Goal: Information Seeking & Learning: Learn about a topic

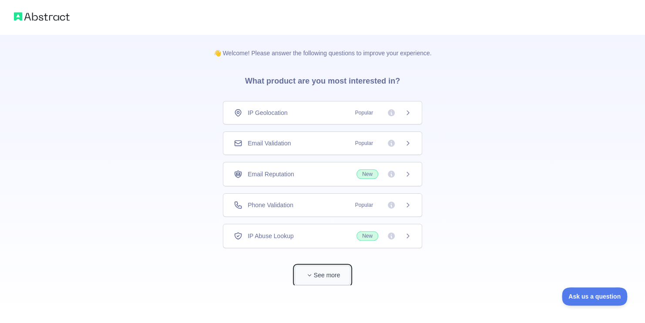
click at [329, 278] on button "See more" at bounding box center [323, 276] width 56 height 20
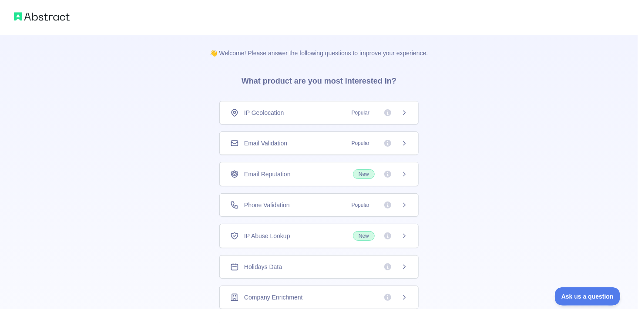
click at [329, 278] on div "IP Geolocation Popular Email Validation Popular Email Reputation New Phone Vali…" at bounding box center [318, 327] width 199 height 452
click at [323, 175] on div "Phone Validation Popular" at bounding box center [319, 174] width 178 height 9
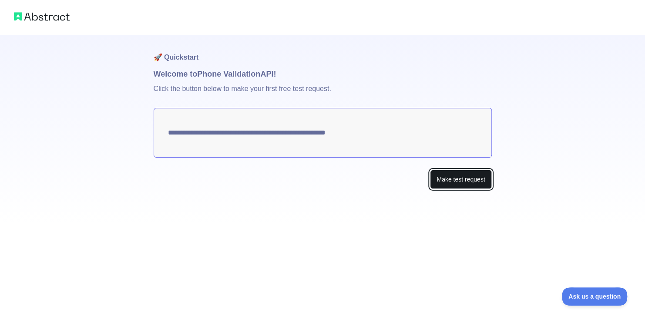
click at [457, 184] on button "Make test request" at bounding box center [460, 180] width 61 height 20
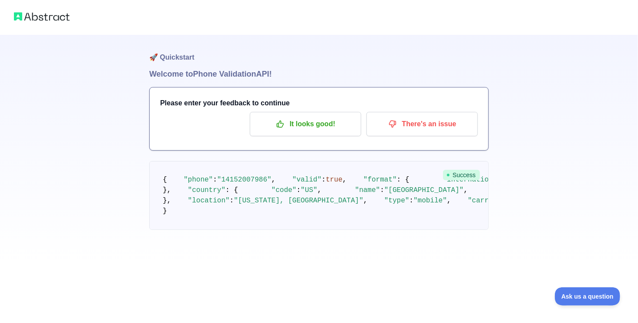
scroll to position [0, 0]
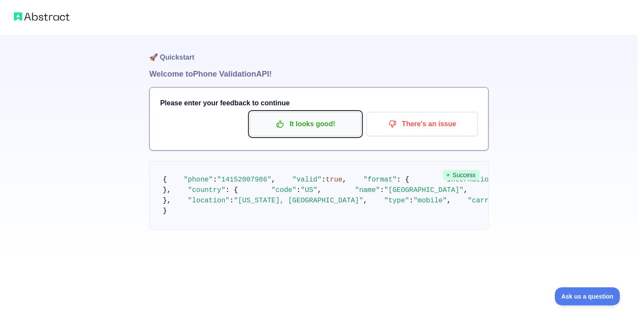
click at [308, 124] on p "It looks good!" at bounding box center [305, 124] width 98 height 15
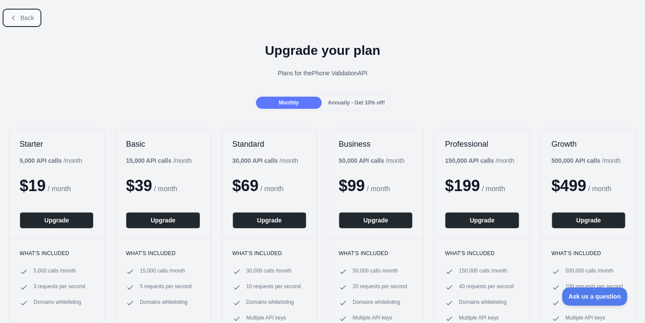
click at [23, 14] on span "Back" at bounding box center [26, 17] width 13 height 7
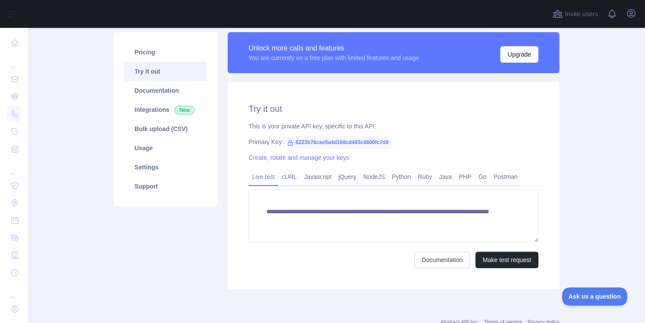
scroll to position [61, 0]
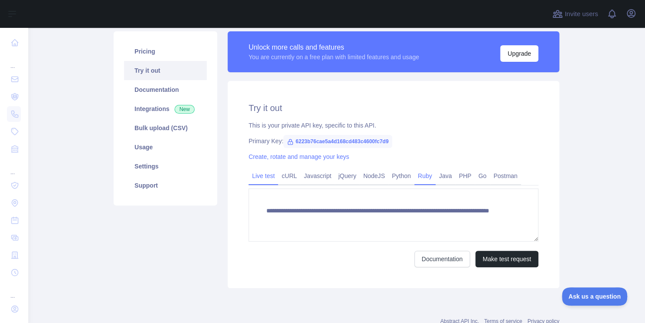
drag, startPoint x: 364, startPoint y: 179, endPoint x: 420, endPoint y: 180, distance: 55.3
click at [364, 179] on link "NodeJS" at bounding box center [374, 176] width 29 height 14
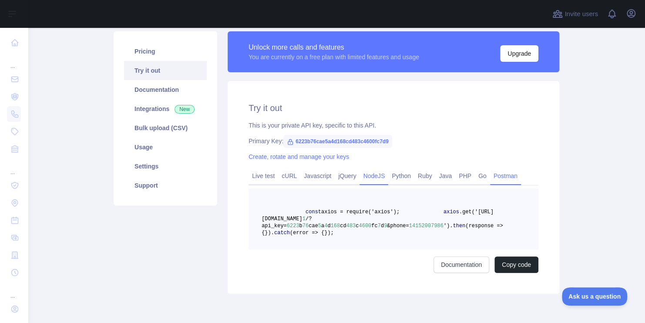
click at [501, 175] on link "Postman" at bounding box center [505, 176] width 31 height 14
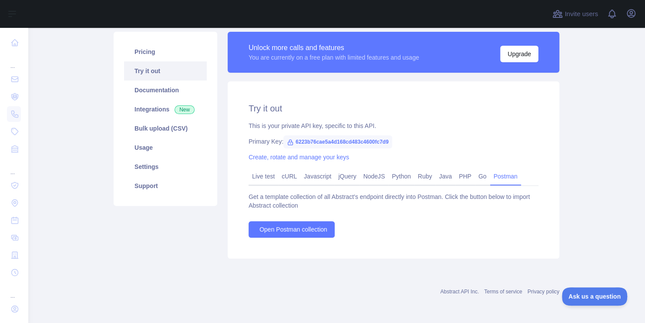
scroll to position [61, 0]
click at [378, 177] on link "NodeJS" at bounding box center [374, 176] width 29 height 14
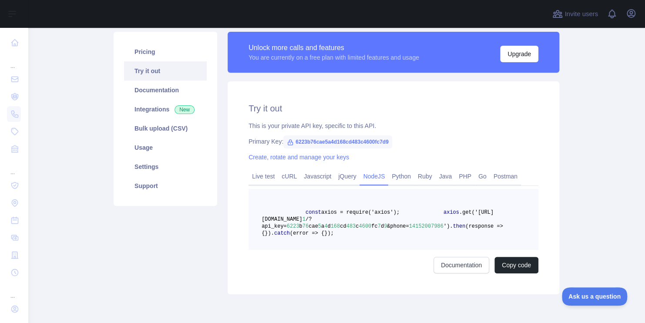
click at [378, 177] on link "NodeJS" at bounding box center [374, 176] width 29 height 14
click at [153, 92] on link "Documentation" at bounding box center [165, 90] width 83 height 19
click at [80, 192] on main "Phone Validation API Pricing Try it out Documentation Integrations New Bulk upl…" at bounding box center [336, 175] width 617 height 295
